Goal: Task Accomplishment & Management: Complete application form

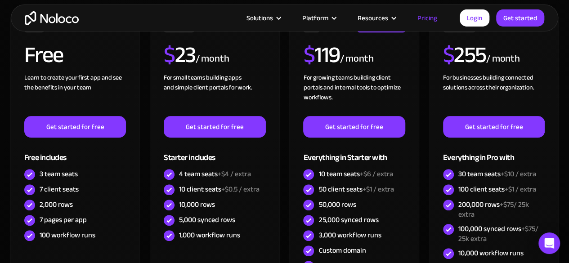
scroll to position [270, 0]
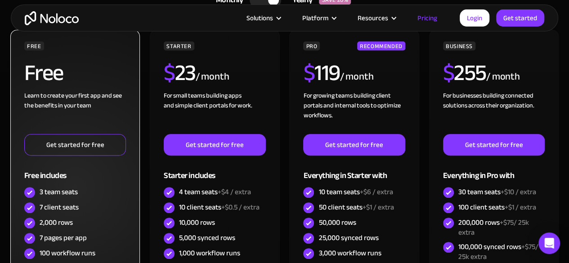
click at [101, 142] on link "Get started for free" at bounding box center [75, 145] width 102 height 22
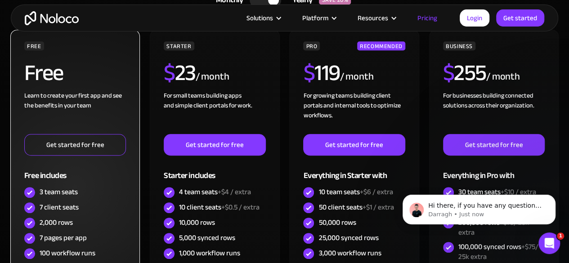
scroll to position [0, 0]
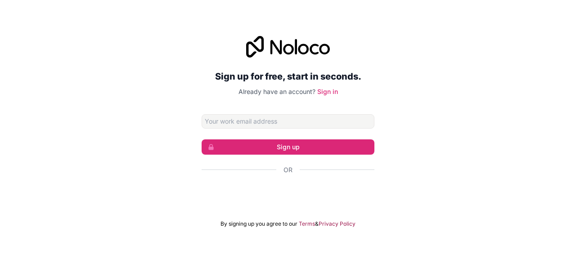
click at [275, 118] on input "Email address" at bounding box center [288, 121] width 173 height 14
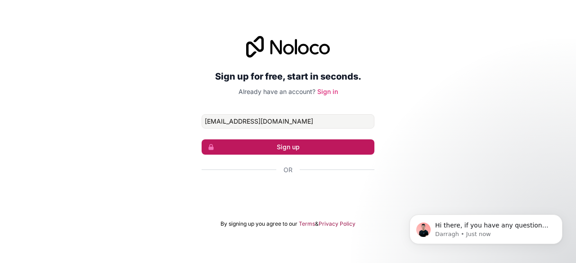
type input "[EMAIL_ADDRESS][DOMAIN_NAME]"
click at [268, 146] on button "Sign up" at bounding box center [288, 146] width 173 height 15
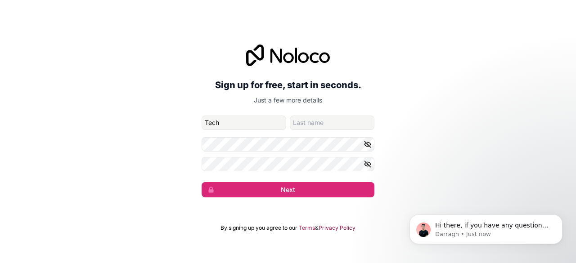
type input "Tech"
type input "AI"
click at [369, 144] on icon "button" at bounding box center [367, 144] width 8 height 8
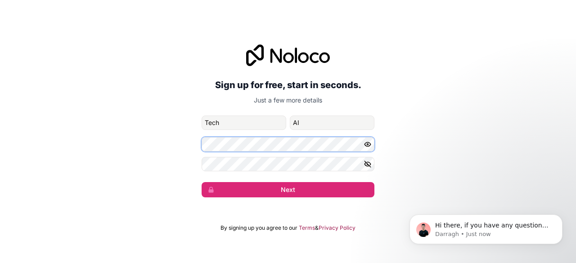
click at [184, 134] on div "Sign up for free, start in seconds. Just a few more details [EMAIL_ADDRESS][DOM…" at bounding box center [288, 121] width 576 height 178
click at [369, 166] on icon "button" at bounding box center [367, 164] width 6 height 6
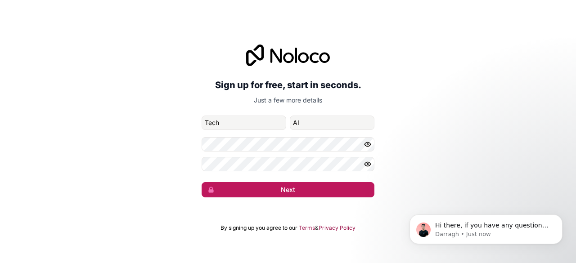
click at [314, 194] on button "Next" at bounding box center [288, 189] width 173 height 15
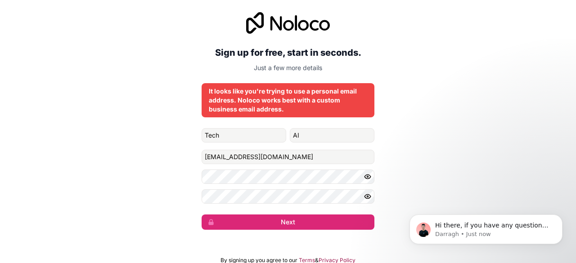
click at [463, 111] on div "Sign up for free, start in seconds. Just a few more details It looks like you'r…" at bounding box center [288, 121] width 576 height 243
click at [262, 158] on input "[EMAIL_ADDRESS][DOMAIN_NAME]" at bounding box center [288, 157] width 173 height 14
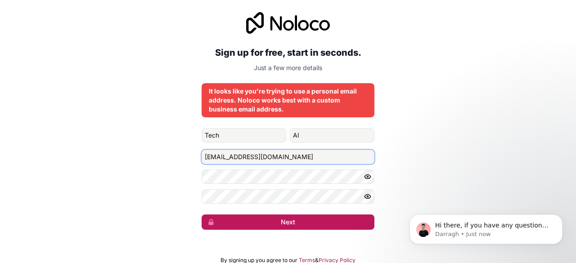
type input "[EMAIL_ADDRESS][DOMAIN_NAME]"
click at [268, 225] on button "Next" at bounding box center [288, 222] width 173 height 15
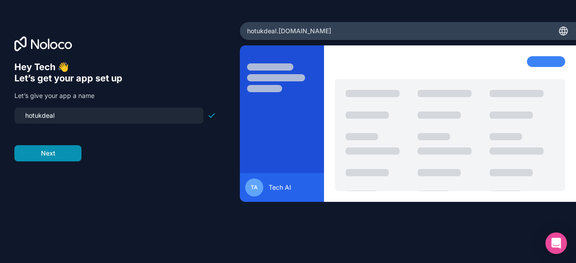
click at [61, 157] on button "Next" at bounding box center [47, 153] width 67 height 16
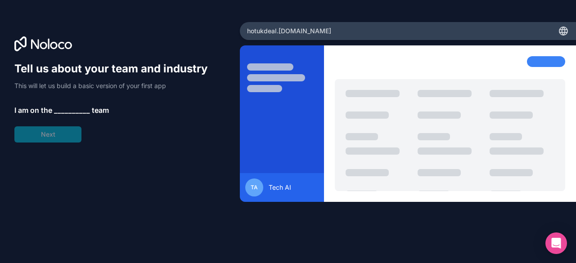
click at [80, 111] on span "__________" at bounding box center [72, 110] width 36 height 11
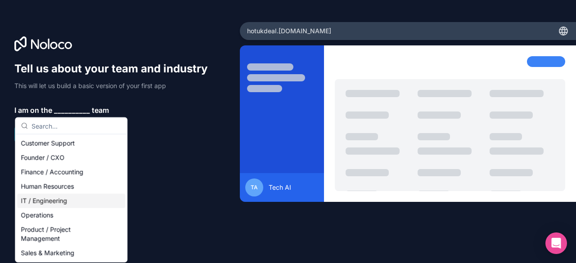
click at [52, 199] on div "IT / Engineering" at bounding box center [71, 201] width 108 height 14
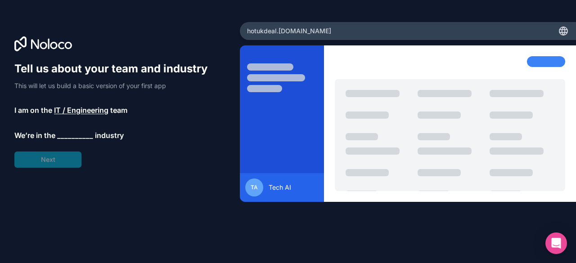
click at [60, 134] on span "__________" at bounding box center [75, 135] width 36 height 11
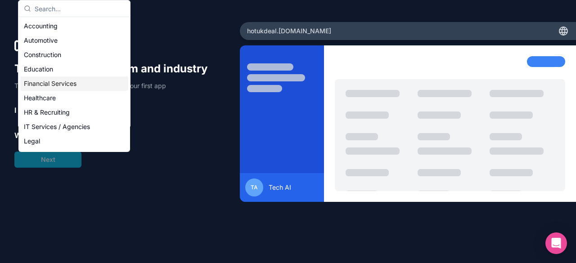
click at [44, 84] on div "Financial Services" at bounding box center [74, 83] width 108 height 14
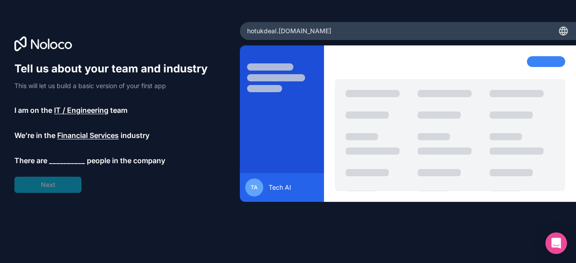
click at [49, 164] on span "__________" at bounding box center [67, 160] width 36 height 11
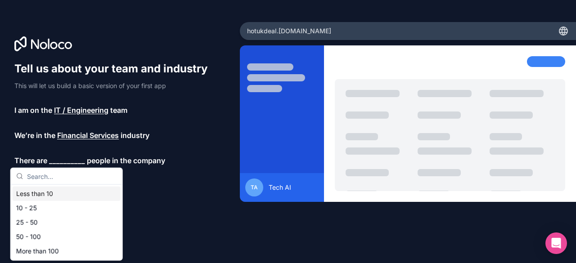
click at [49, 193] on div "Less than 10" at bounding box center [67, 194] width 108 height 14
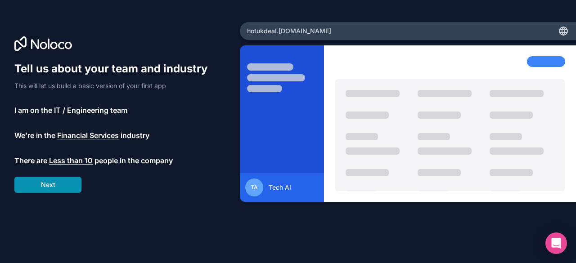
click at [44, 183] on button "Next" at bounding box center [47, 185] width 67 height 16
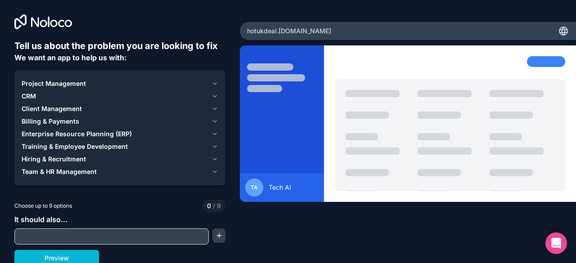
click at [70, 94] on div "CRM" at bounding box center [115, 96] width 186 height 9
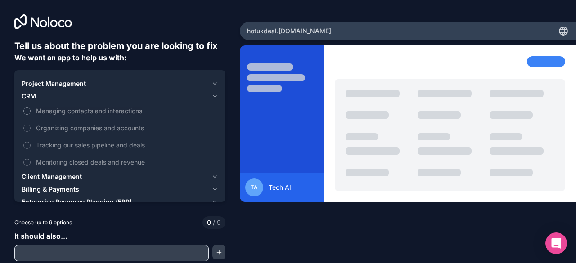
click at [67, 107] on span "Managing contacts and interactions" at bounding box center [126, 110] width 180 height 9
click at [31, 108] on button "Managing contacts and interactions" at bounding box center [26, 111] width 7 height 7
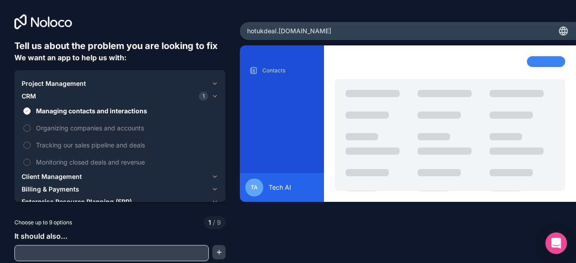
scroll to position [19, 0]
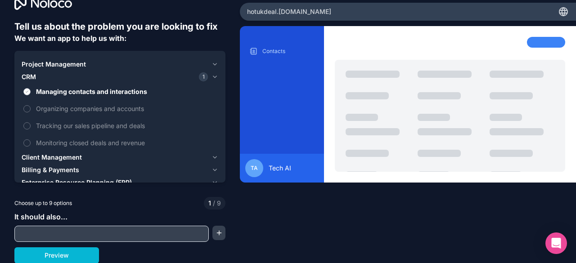
click at [40, 87] on span "Managing contacts and interactions" at bounding box center [126, 91] width 180 height 9
click at [31, 88] on button "Managing contacts and interactions" at bounding box center [26, 91] width 7 height 7
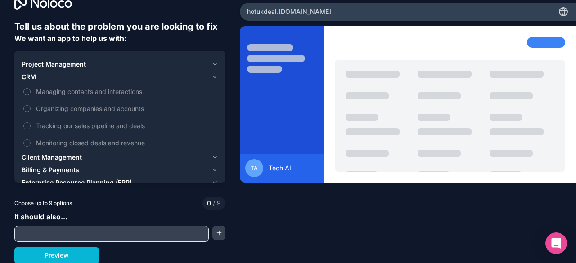
click at [103, 78] on div "CRM" at bounding box center [115, 76] width 186 height 9
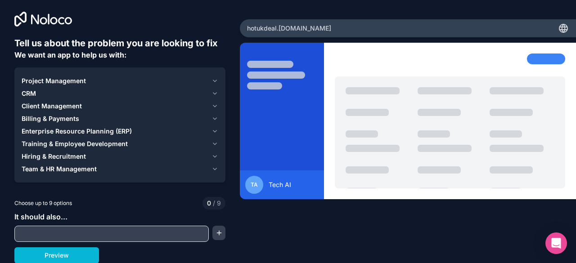
click at [63, 226] on div at bounding box center [111, 234] width 194 height 16
click at [58, 257] on button "Preview" at bounding box center [56, 255] width 85 height 16
click at [58, 20] on icon at bounding box center [43, 19] width 58 height 15
click at [61, 108] on span "Client Management" at bounding box center [52, 106] width 60 height 9
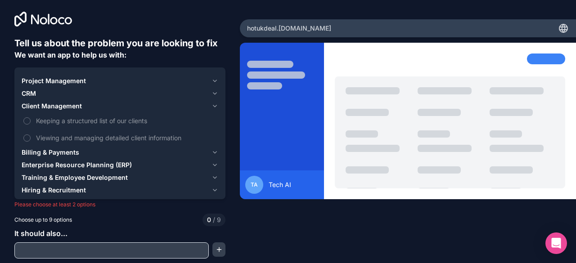
click at [58, 161] on span "Enterprise Resource Planning (ERP)" at bounding box center [77, 165] width 110 height 9
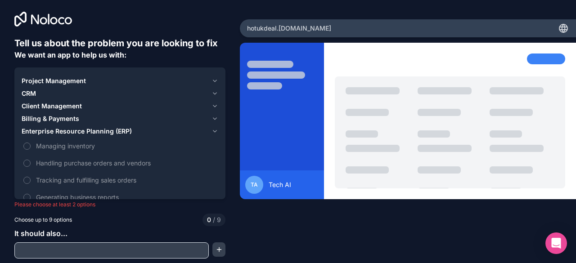
click at [49, 128] on span "Enterprise Resource Planning (ERP)" at bounding box center [77, 131] width 110 height 9
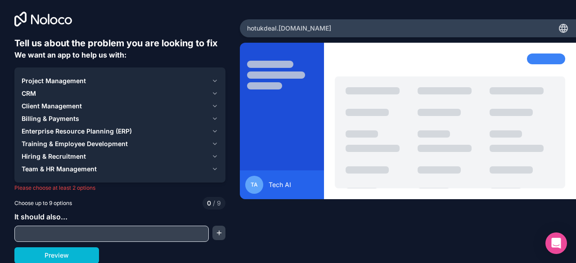
click at [49, 168] on span "Team & HR Management" at bounding box center [59, 169] width 75 height 9
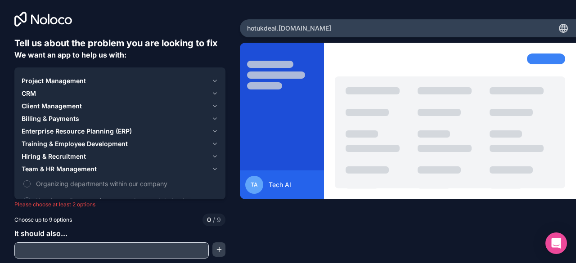
click at [49, 168] on span "Team & HR Management" at bounding box center [59, 169] width 75 height 9
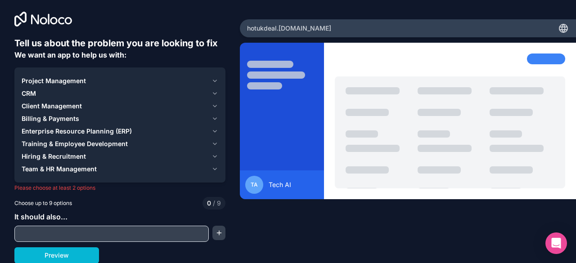
click at [41, 85] on span "Project Management" at bounding box center [54, 80] width 64 height 9
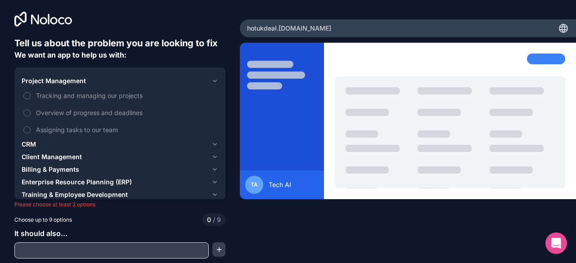
click at [34, 143] on span "CRM" at bounding box center [29, 144] width 14 height 9
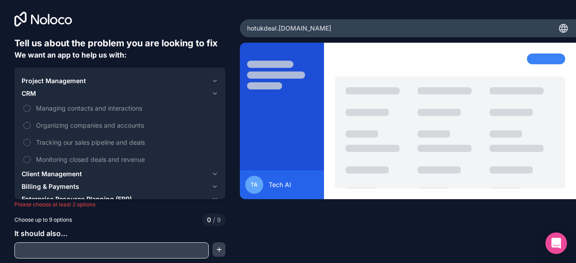
click at [34, 143] on label "Tracking our sales pipeline and deals" at bounding box center [120, 142] width 197 height 17
click at [31, 143] on button "Tracking our sales pipeline and deals" at bounding box center [26, 142] width 7 height 7
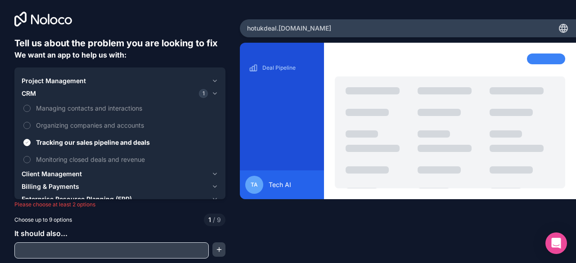
click at [119, 253] on input "text" at bounding box center [112, 250] width 190 height 13
click at [99, 159] on span "Monitoring closed deals and revenue" at bounding box center [126, 159] width 180 height 9
click at [31, 159] on button "Monitoring closed deals and revenue" at bounding box center [26, 159] width 7 height 7
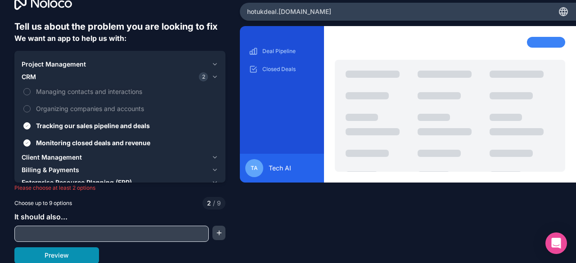
click at [92, 255] on button "Preview" at bounding box center [56, 255] width 85 height 16
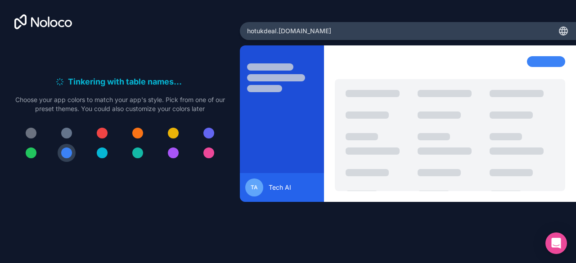
scroll to position [0, 0]
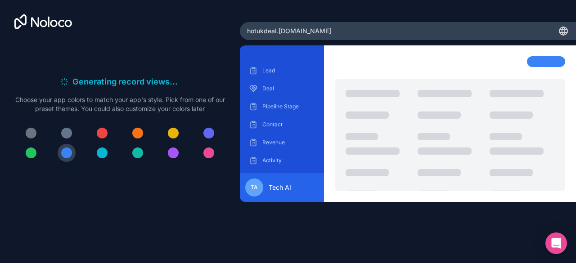
click at [46, 28] on icon at bounding box center [43, 21] width 58 height 15
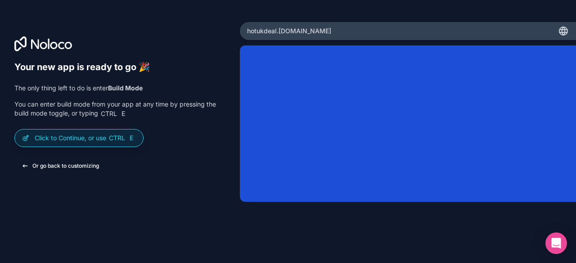
click at [83, 168] on button "Or go back to customizing" at bounding box center [60, 166] width 92 height 16
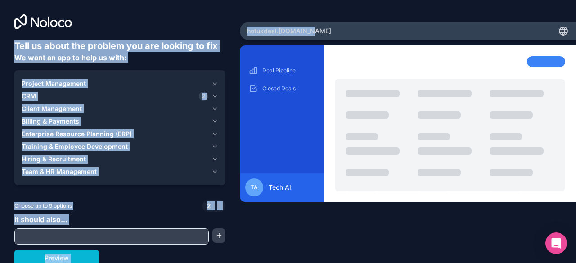
drag, startPoint x: 41, startPoint y: 20, endPoint x: 518, endPoint y: -19, distance: 478.8
click at [518, 0] on html "Tell us about the problem you are looking to fix We want an app to help us with…" at bounding box center [288, 131] width 576 height 263
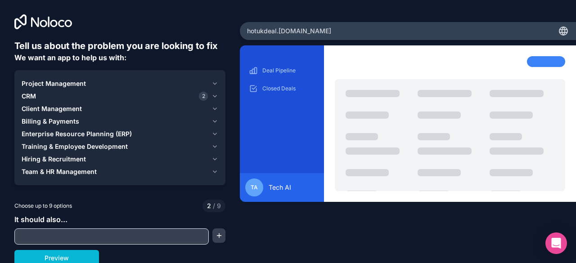
click at [558, 36] on icon at bounding box center [563, 31] width 11 height 11
click at [547, 247] on div "Open Intercom Messenger" at bounding box center [556, 244] width 24 height 24
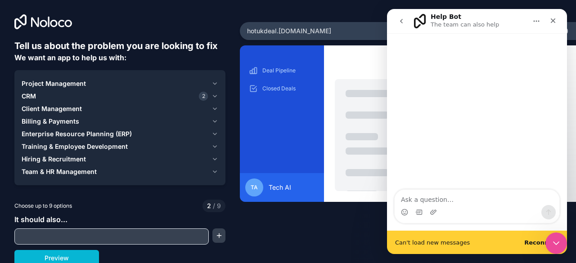
click at [273, 237] on div "Deal Pipeline Closed Deals TA Tech AI" at bounding box center [408, 143] width 336 height 196
click at [533, 19] on icon "Home" at bounding box center [536, 21] width 7 height 7
click at [556, 21] on div "Close" at bounding box center [553, 21] width 16 height 16
